Goal: Task Accomplishment & Management: Use online tool/utility

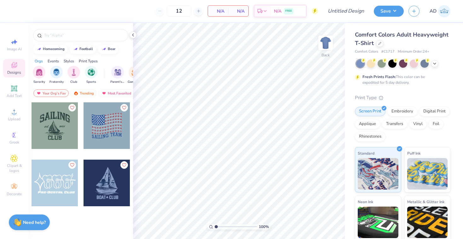
click at [437, 67] on div at bounding box center [403, 64] width 94 height 8
click at [436, 63] on icon at bounding box center [434, 63] width 5 height 5
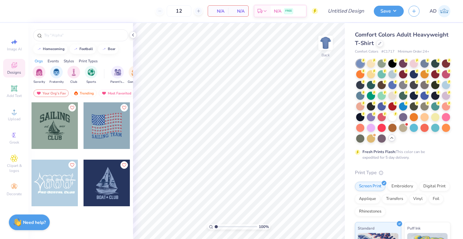
click at [115, 182] on div at bounding box center [107, 183] width 47 height 47
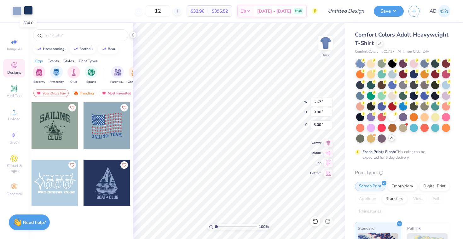
click at [27, 9] on div at bounding box center [28, 10] width 9 height 9
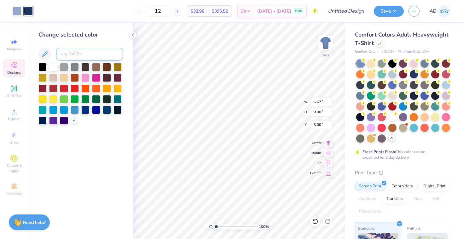
click at [63, 55] on input at bounding box center [89, 54] width 67 height 13
click at [413, 74] on div at bounding box center [414, 74] width 8 height 8
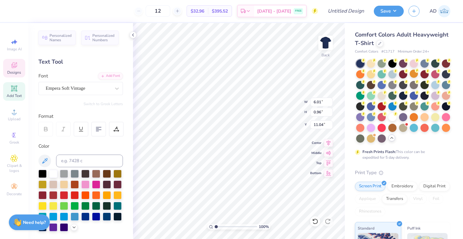
scroll to position [0, 1]
type textarea "UCSB club"
type input "0.66"
type input "0.65"
type input "11.12"
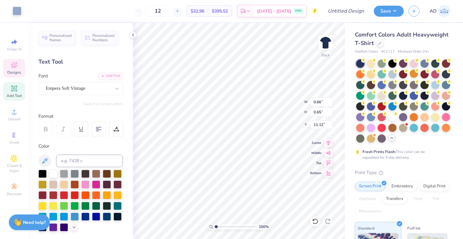
type input "6.11"
type input "0.96"
type input "11.04"
type input "12.99"
type textarea "UCSB club"
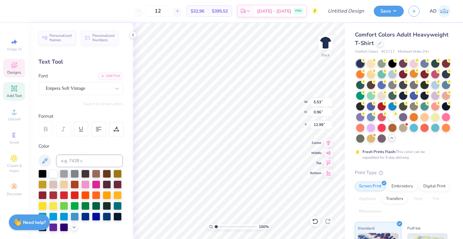
type textarea "UCSB club sAILING"
type input "0.66"
type input "0.65"
type input "18.35"
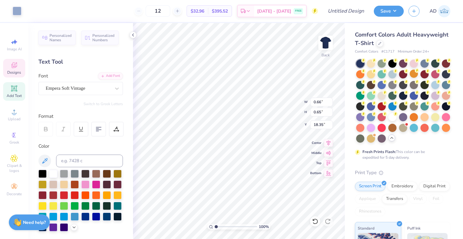
type input "9.70"
type input "0.96"
type input "11.54"
type input "0.66"
type input "0.65"
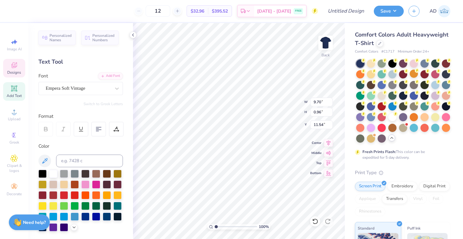
type input "18.35"
type input "16.80"
type input "9.70"
type input "0.96"
type input "11.54"
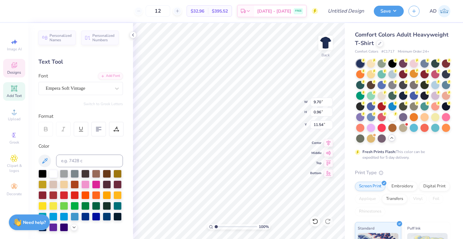
scroll to position [0, 1]
type textarea "UCSB club sAILING"
click at [327, 142] on icon at bounding box center [328, 142] width 9 height 8
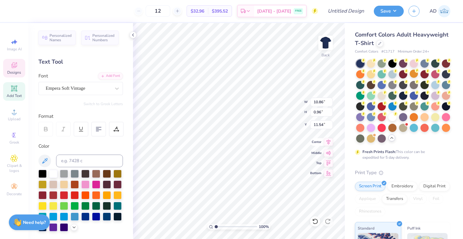
click at [328, 142] on icon at bounding box center [329, 141] width 4 height 5
type input "0.66"
type input "0.65"
type input "11.85"
click at [315, 221] on icon at bounding box center [315, 221] width 6 height 6
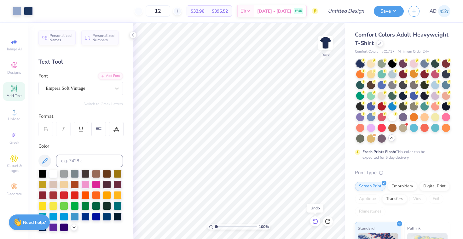
click at [315, 221] on icon at bounding box center [315, 221] width 6 height 6
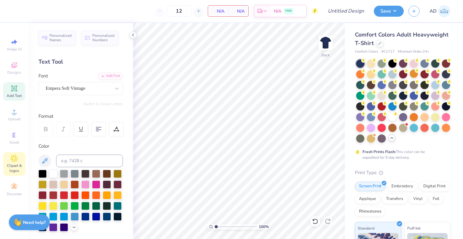
click at [20, 175] on div "Clipart & logos" at bounding box center [14, 164] width 22 height 24
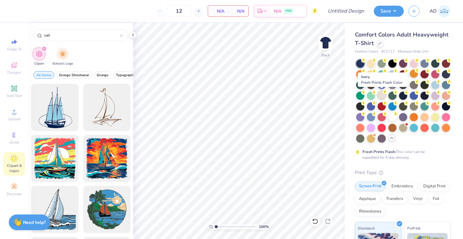
type input "sail"
click at [381, 92] on div at bounding box center [382, 95] width 8 height 8
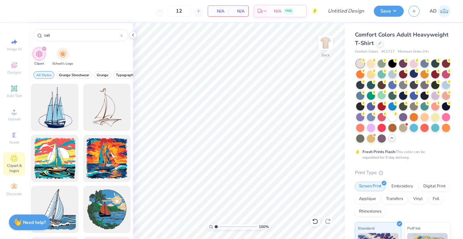
scroll to position [0, 0]
click at [56, 200] on div at bounding box center [55, 210] width 52 height 52
